Goal: Communication & Community: Share content

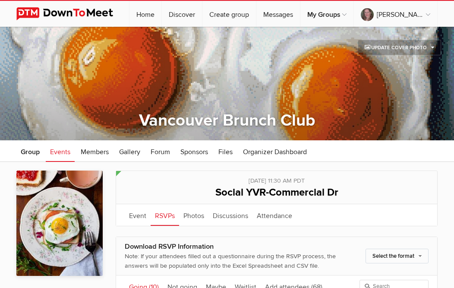
scroll to position [214, 0]
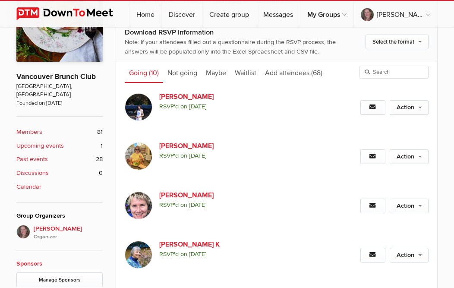
click at [447, 14] on div "☰ [PERSON_NAME] Home Discover Create group Messages My Groups My Groups Vancouv…" at bounding box center [227, 13] width 454 height 27
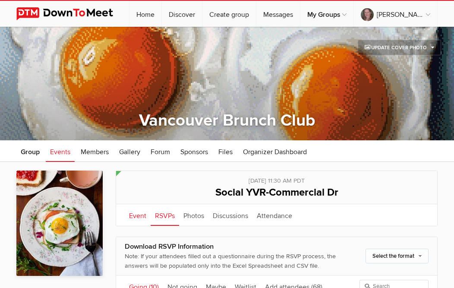
click at [135, 214] on link "Event" at bounding box center [138, 215] width 26 height 22
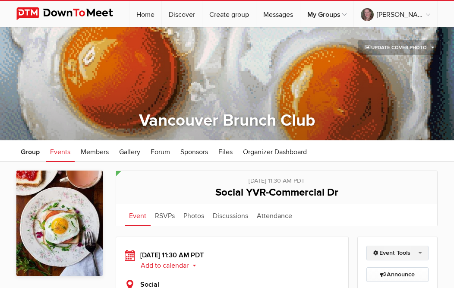
click at [423, 252] on link "Event Tools" at bounding box center [397, 252] width 63 height 15
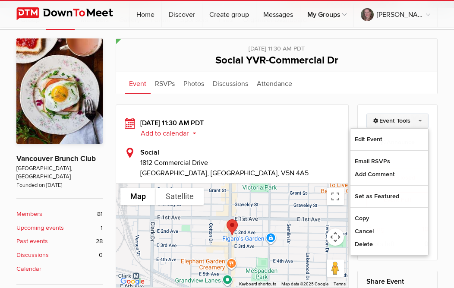
scroll to position [135, 0]
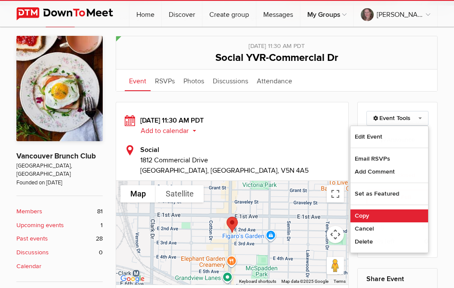
click at [365, 212] on link "Copy" at bounding box center [389, 215] width 78 height 13
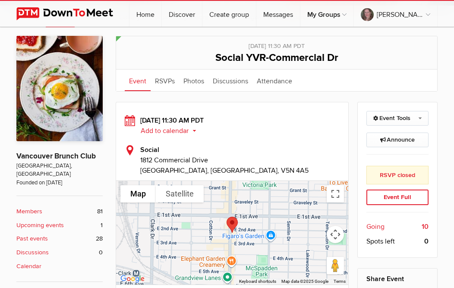
select select "[GEOGRAPHIC_DATA]"
select select "11:30:00"
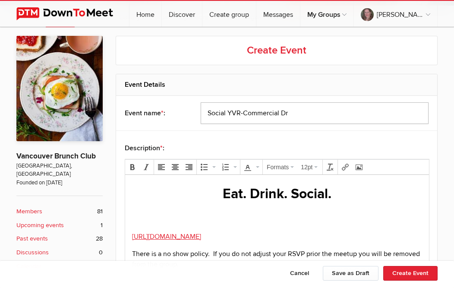
drag, startPoint x: 300, startPoint y: 113, endPoint x: 179, endPoint y: 113, distance: 121.2
click at [179, 113] on div "Event name * : Social YVR-Commercial Dr" at bounding box center [276, 113] width 321 height 35
drag, startPoint x: 289, startPoint y: 113, endPoint x: 176, endPoint y: 106, distance: 112.8
click at [201, 106] on input "Social YVR-Commercial Dr" at bounding box center [315, 113] width 228 height 22
type input "Local Public Eatery-[GEOGRAPHIC_DATA]"
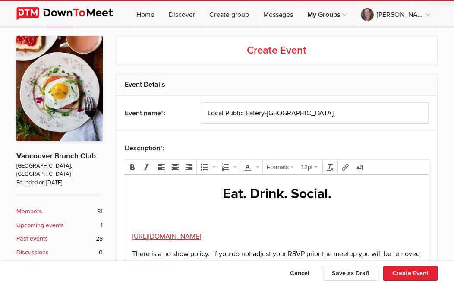
click at [132, 225] on body "Eat. Drink. Social. [URL][DOMAIN_NAME] There is a no show policy. If you do not…" at bounding box center [277, 240] width 297 height 113
click at [131, 250] on body "Eat. Drink. Social. [URL][DOMAIN_NAME] There is a no show policy. If you do not…" at bounding box center [277, 240] width 297 height 113
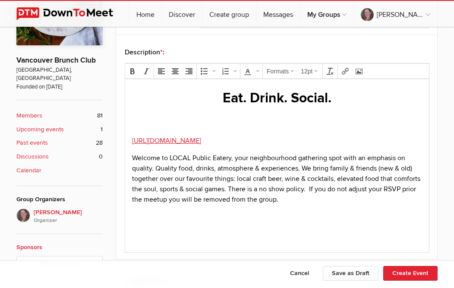
scroll to position [236, 0]
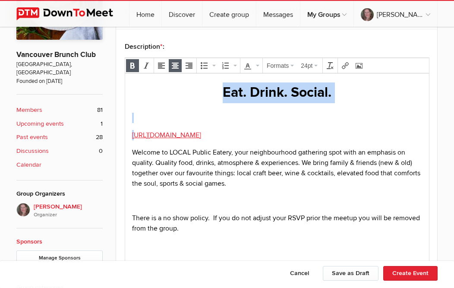
drag, startPoint x: 128, startPoint y: 144, endPoint x: 124, endPoint y: 85, distance: 58.8
click at [125, 85] on html "Eat. Drink. Social. ﻿[URL][DOMAIN_NAME] Welcome to LOCAL Public Eatery, your ne…" at bounding box center [277, 169] width 304 height 192
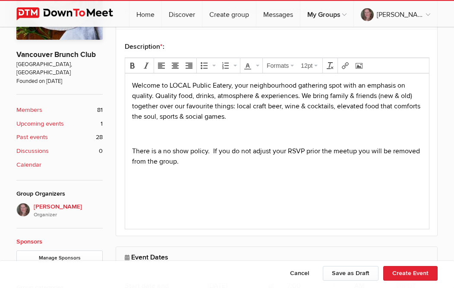
click at [135, 132] on p at bounding box center [277, 134] width 290 height 10
click at [342, 65] on icon "Insert/edit link" at bounding box center [345, 65] width 7 height 7
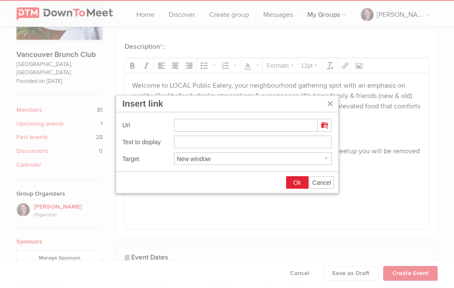
type input "[URL][DOMAIN_NAME]"
click at [297, 180] on span "Ok" at bounding box center [297, 182] width 8 height 7
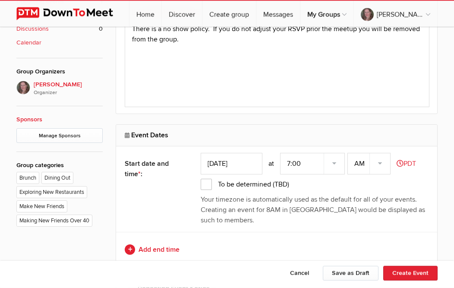
scroll to position [371, 0]
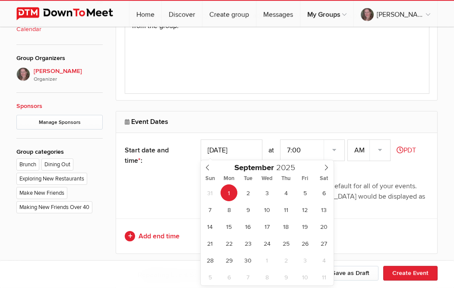
click at [236, 143] on input "[DATE]" at bounding box center [232, 150] width 62 height 22
type input "[DATE]"
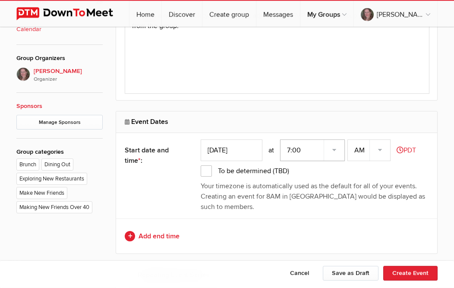
select select "11:30:00"
click option "11:30" at bounding box center [0, 0] width 0 height 0
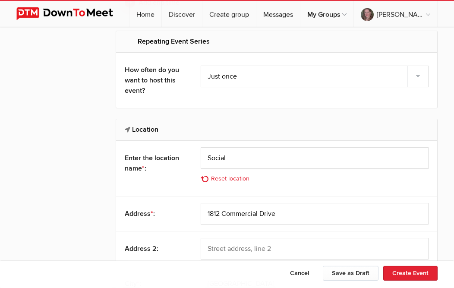
scroll to position [621, 0]
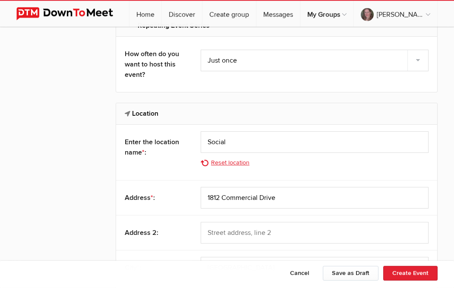
click at [226, 163] on link "Reset location" at bounding box center [228, 162] width 54 height 9
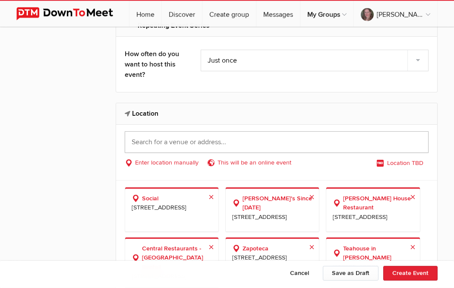
click at [239, 138] on input "text" at bounding box center [277, 142] width 304 height 22
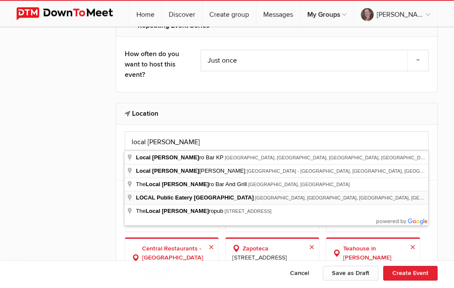
type input "LOCAL Public Eatery [GEOGRAPHIC_DATA], [GEOGRAPHIC_DATA], [GEOGRAPHIC_DATA], [G…"
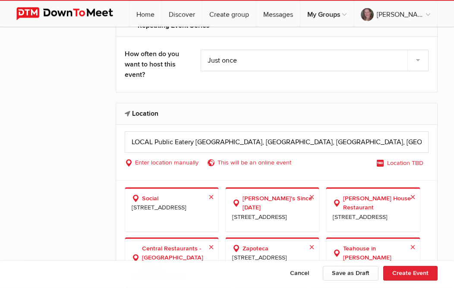
select select "[GEOGRAPHIC_DATA]"
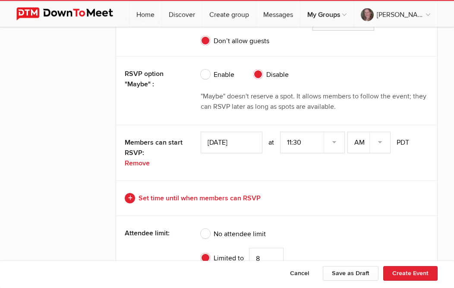
scroll to position [1832, 0]
click at [247, 192] on link "Set time until when members can RSVP" at bounding box center [277, 197] width 304 height 10
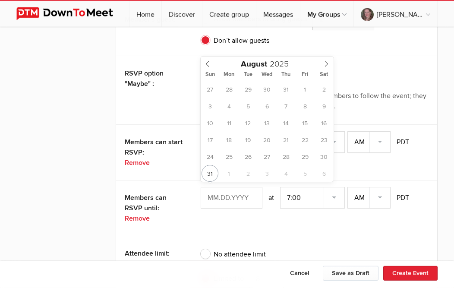
click at [247, 191] on input "text" at bounding box center [232, 198] width 62 height 22
type input "[DATE]"
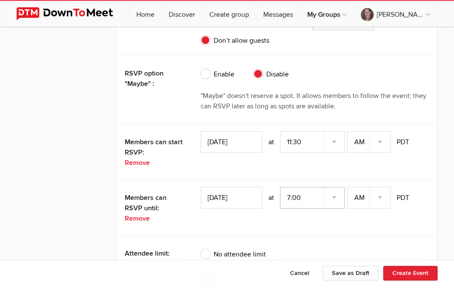
click at [280, 187] on select "7:00 7:15 7:30 7:45 8:00 8:15 8:30 8:45 9:00 9:15 9:30 9:45 10:00 10:15 10:30 1…" at bounding box center [312, 198] width 65 height 22
select select "11:30:00"
click option "11:30" at bounding box center [0, 0] width 0 height 0
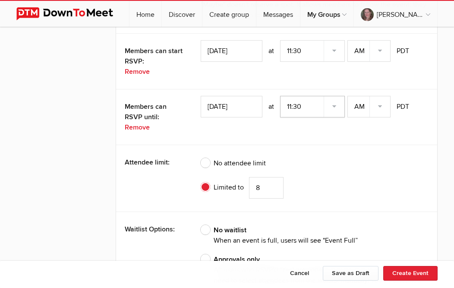
scroll to position [1932, 0]
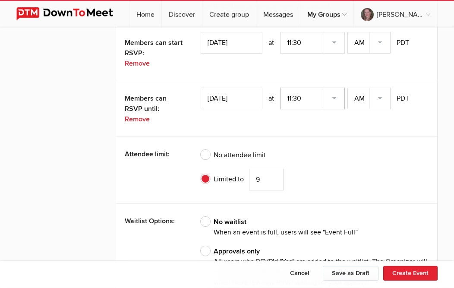
click at [273, 172] on input "9" at bounding box center [266, 180] width 35 height 22
click at [273, 172] on input "10" at bounding box center [266, 180] width 35 height 22
click at [273, 172] on input "11" at bounding box center [266, 180] width 35 height 22
type input "12"
click at [273, 172] on input "12" at bounding box center [266, 180] width 35 height 22
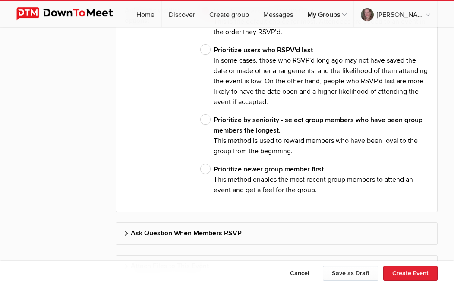
scroll to position [2346, 0]
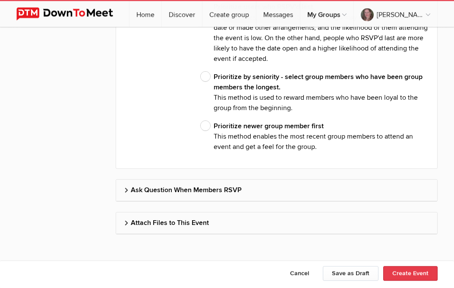
click at [401, 274] on button "Create Event" at bounding box center [410, 273] width 54 height 15
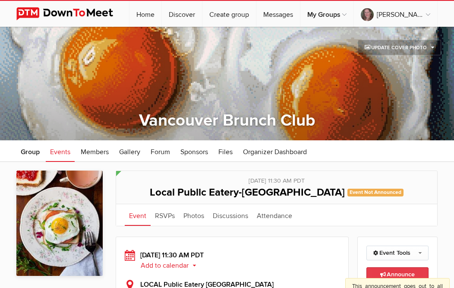
click at [400, 273] on span "Announce This announcement goes out to all group members. Additionally, three e…" at bounding box center [397, 274] width 35 height 7
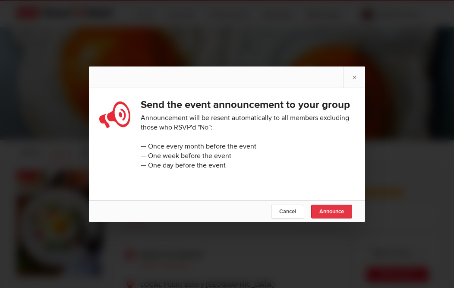
click at [340, 212] on span "Announce" at bounding box center [331, 211] width 25 height 7
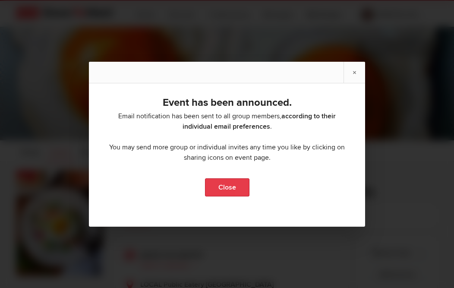
click at [234, 182] on link "Close" at bounding box center [227, 187] width 44 height 18
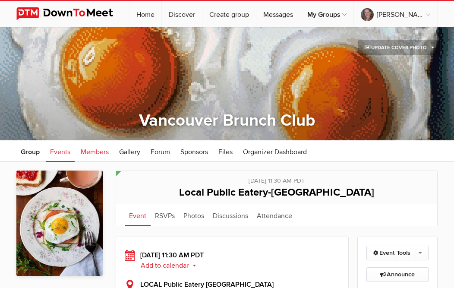
click at [95, 153] on span "Members" at bounding box center [95, 152] width 28 height 9
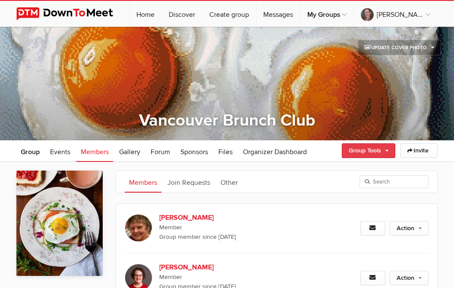
click at [385, 151] on link "Group Tools" at bounding box center [369, 150] width 54 height 15
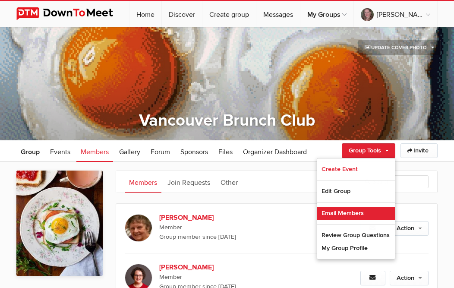
click at [334, 212] on link "Email Members" at bounding box center [356, 213] width 78 height 13
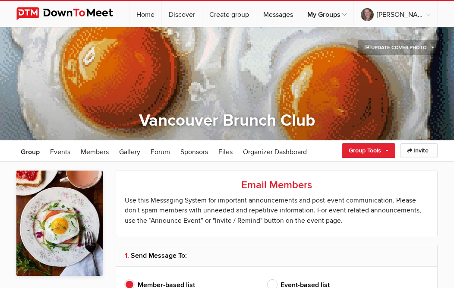
type input "[PERSON_NAME]"
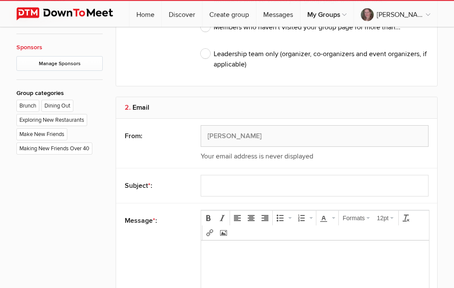
scroll to position [431, 0]
click at [310, 271] on body at bounding box center [315, 265] width 221 height 39
click at [210, 229] on icon "Insert/edit link" at bounding box center [209, 231] width 7 height 7
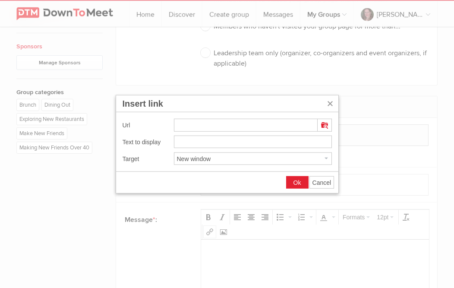
type input "[URL][DOMAIN_NAME]"
click at [299, 180] on span "Ok" at bounding box center [297, 182] width 8 height 7
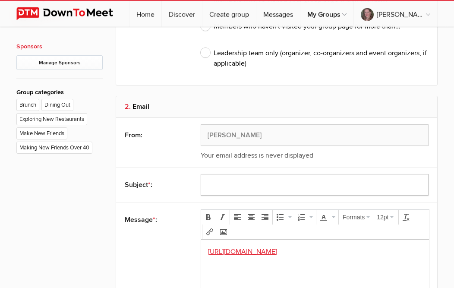
click at [269, 189] on input "text" at bounding box center [315, 185] width 228 height 22
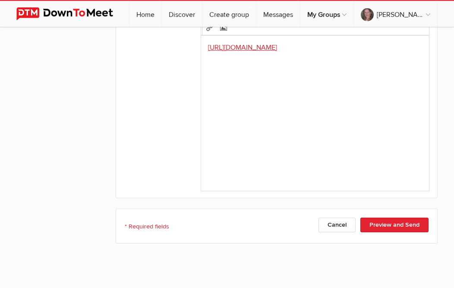
scroll to position [682, 0]
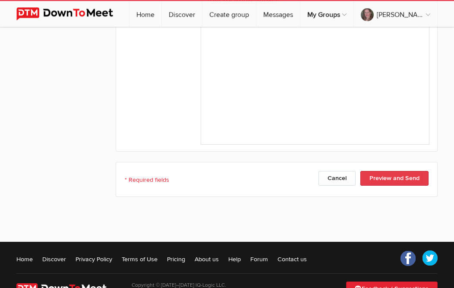
type input "[DATE] Brunch [DATE] 11:30"
click at [387, 173] on button "Preview and Send" at bounding box center [394, 178] width 68 height 15
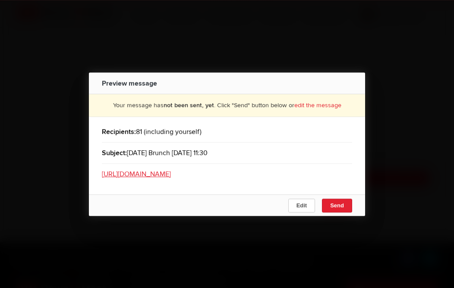
click at [340, 208] on span "Send" at bounding box center [337, 205] width 14 height 6
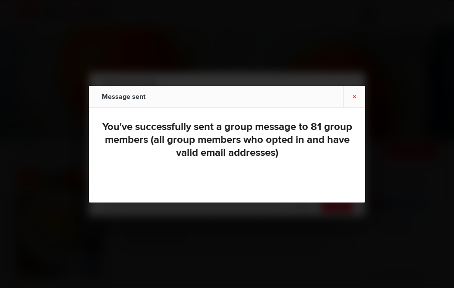
click at [352, 96] on link "×" at bounding box center [354, 96] width 22 height 21
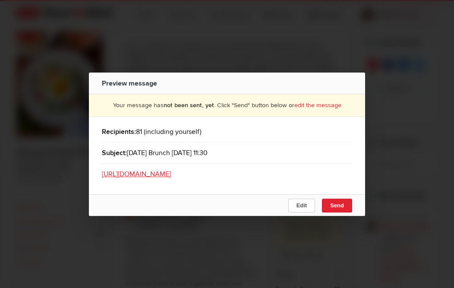
scroll to position [144, 0]
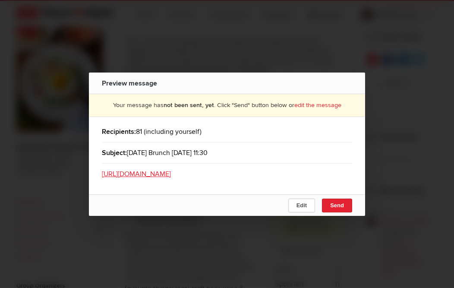
click at [360, 81] on div "Preview message" at bounding box center [227, 83] width 276 height 22
click at [341, 208] on span "Send" at bounding box center [337, 205] width 14 height 6
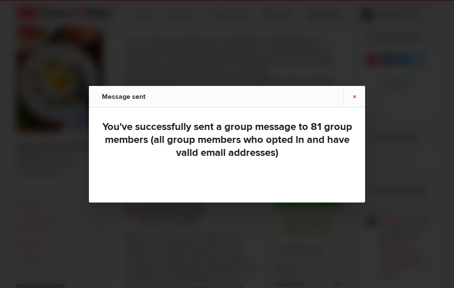
click at [358, 94] on link "×" at bounding box center [354, 96] width 22 height 21
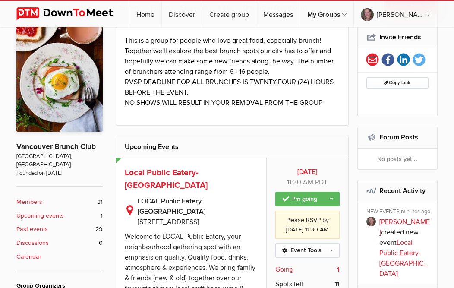
click at [287, 274] on span "Going" at bounding box center [284, 269] width 18 height 10
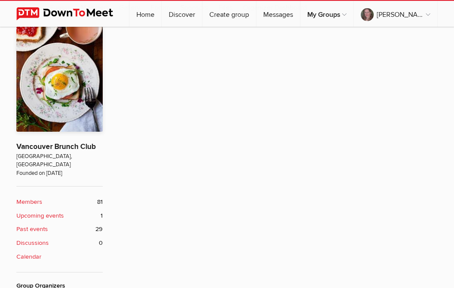
scroll to position [140, 0]
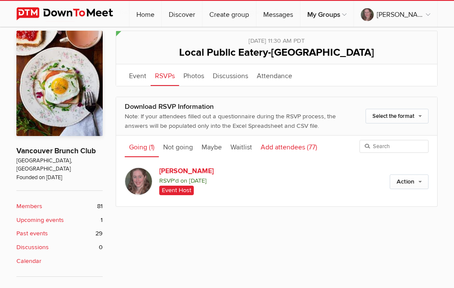
click at [287, 143] on link "Add attendees (77)" at bounding box center [288, 146] width 65 height 22
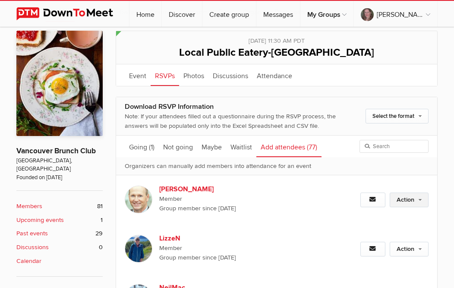
click at [408, 199] on link "Action" at bounding box center [409, 199] width 39 height 15
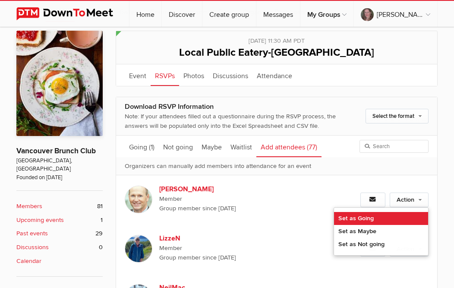
click at [365, 212] on link "Set as Going" at bounding box center [381, 218] width 94 height 13
